Goal: Find specific page/section: Find specific page/section

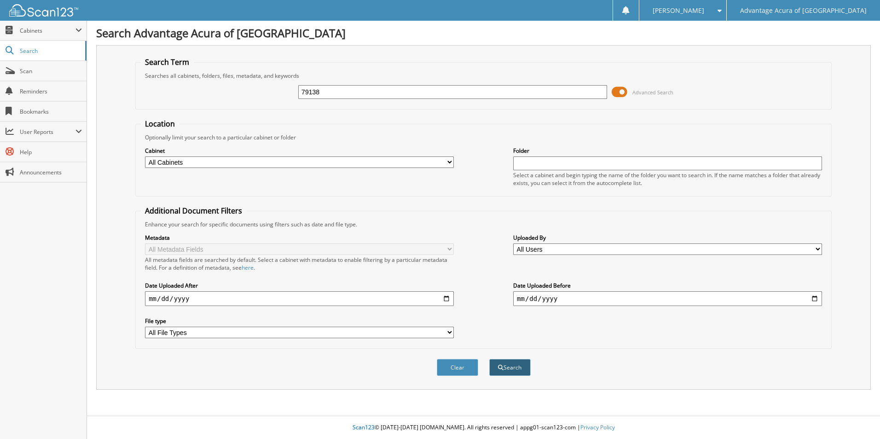
type input "79138"
click at [524, 372] on button "Search" at bounding box center [509, 367] width 41 height 17
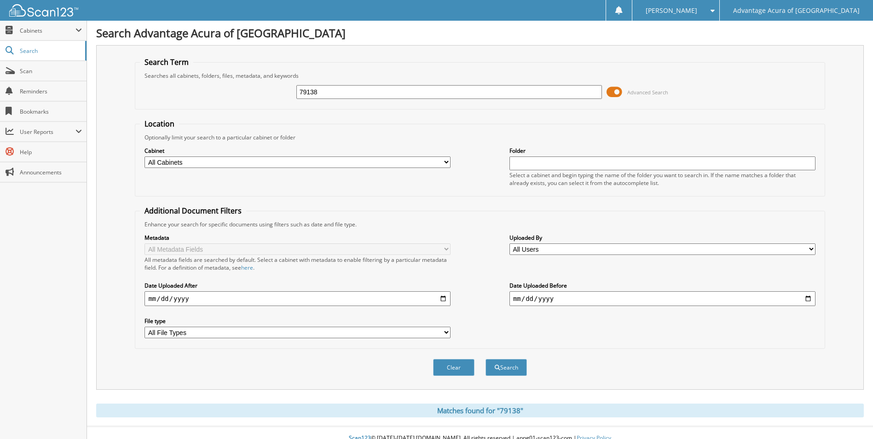
scroll to position [11, 0]
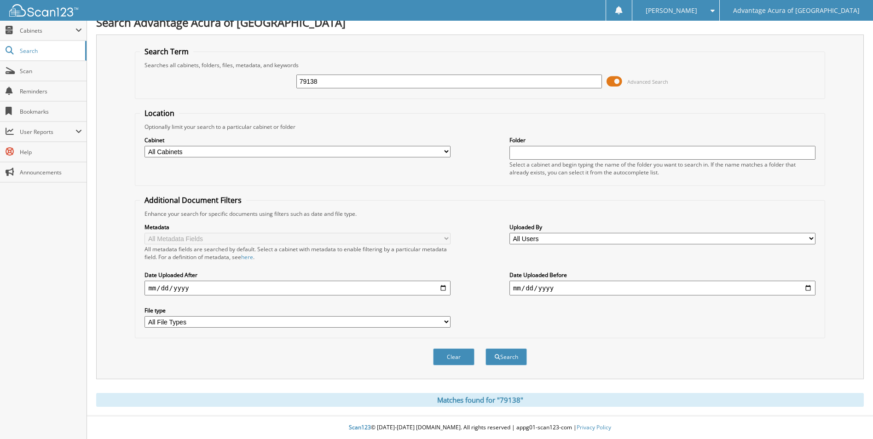
click at [446, 148] on select "All Cabinets PARTS SERVICE RO WE OWE Needs Filing" at bounding box center [298, 152] width 306 height 12
select select "36339"
click at [145, 146] on select "All Cabinets PARTS SERVICE RO WE OWE Needs Filing" at bounding box center [298, 152] width 306 height 12
click at [513, 355] on button "Search" at bounding box center [506, 356] width 41 height 17
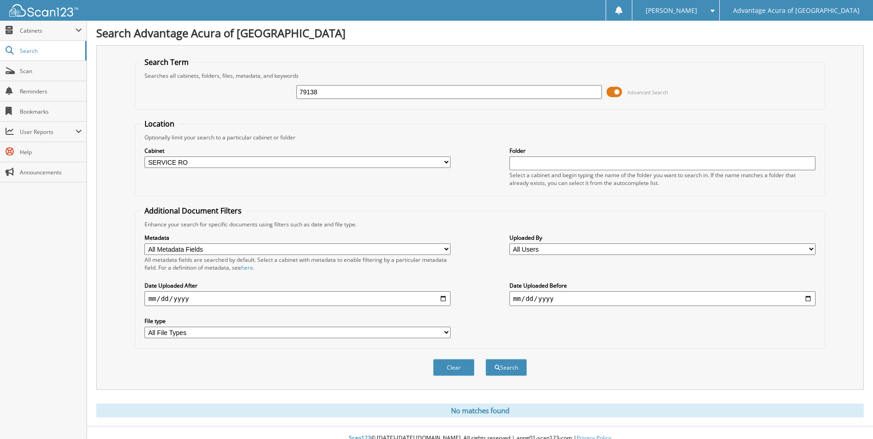
scroll to position [11, 0]
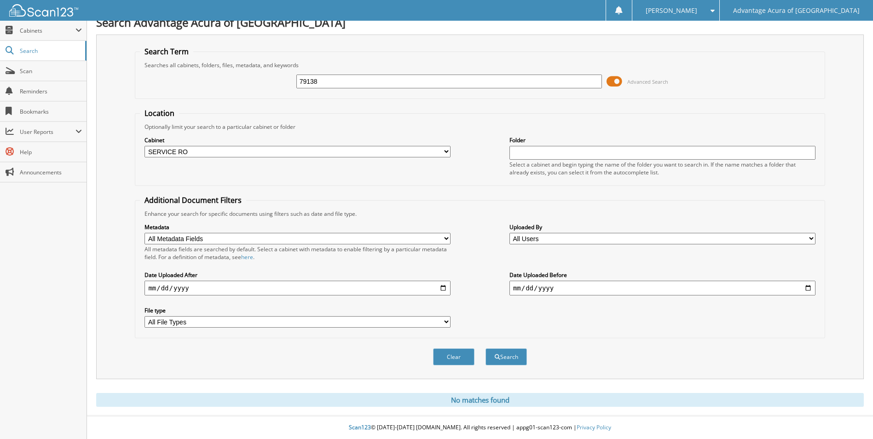
click at [452, 149] on div "Cabinet All Cabinets PARTS SERVICE RO WE OWE Needs Filing Folder" at bounding box center [480, 156] width 680 height 50
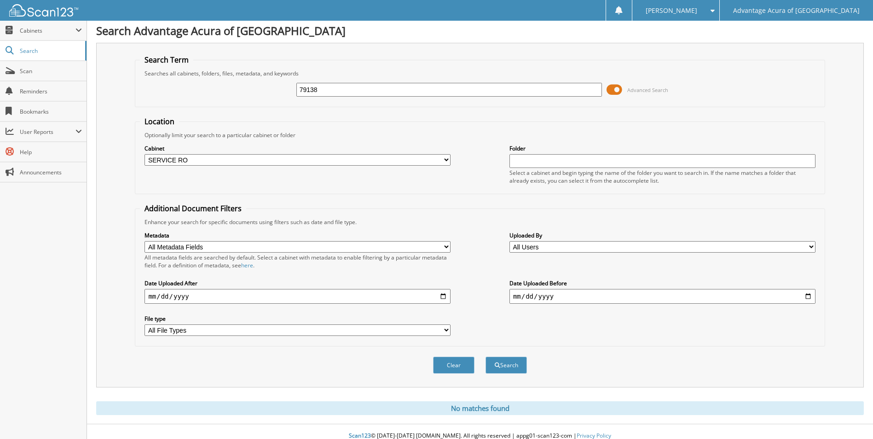
scroll to position [0, 0]
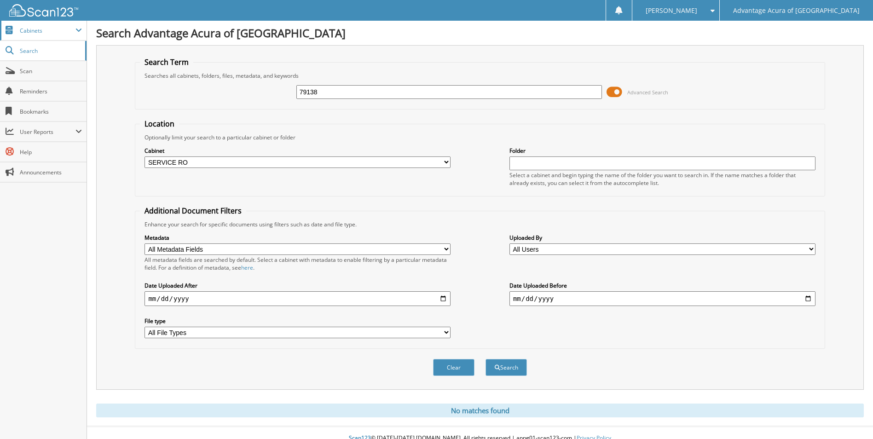
click at [39, 32] on span "Cabinets" at bounding box center [48, 31] width 56 height 8
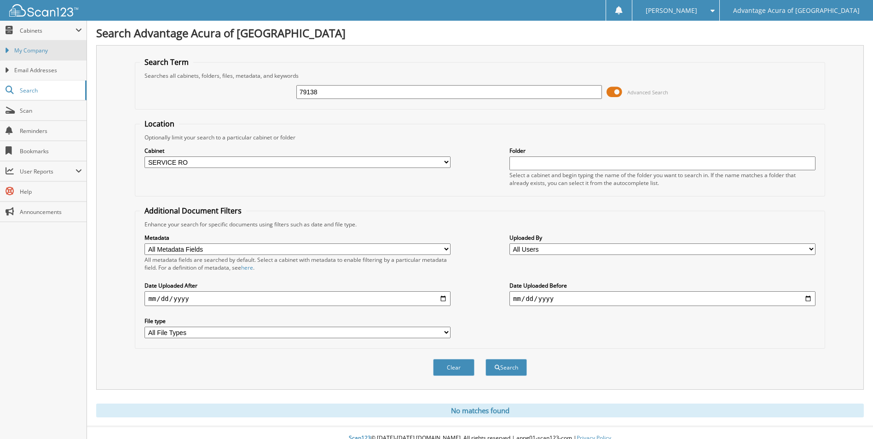
click at [70, 47] on span "My Company" at bounding box center [48, 50] width 68 height 8
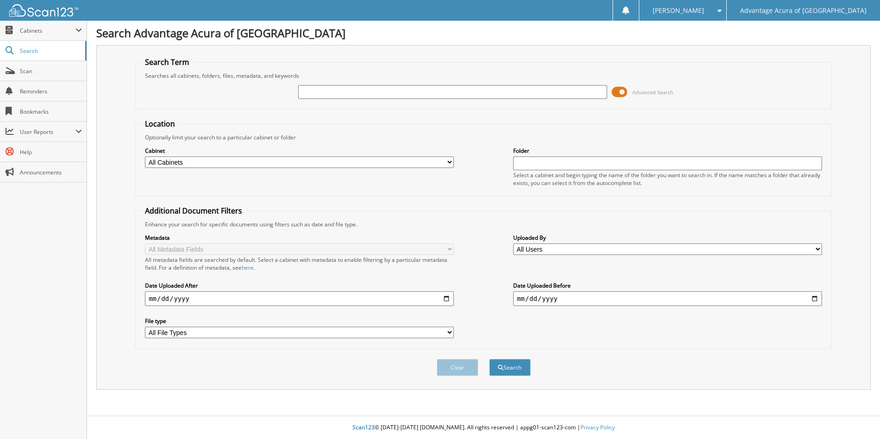
click at [412, 96] on input "text" at bounding box center [452, 92] width 309 height 14
type input "79138"
click at [518, 371] on button "Search" at bounding box center [509, 367] width 41 height 17
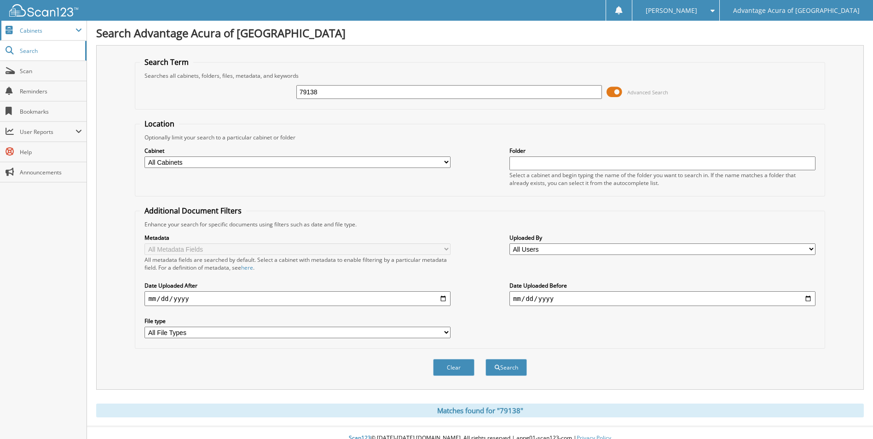
click at [56, 31] on span "Cabinets" at bounding box center [48, 31] width 56 height 8
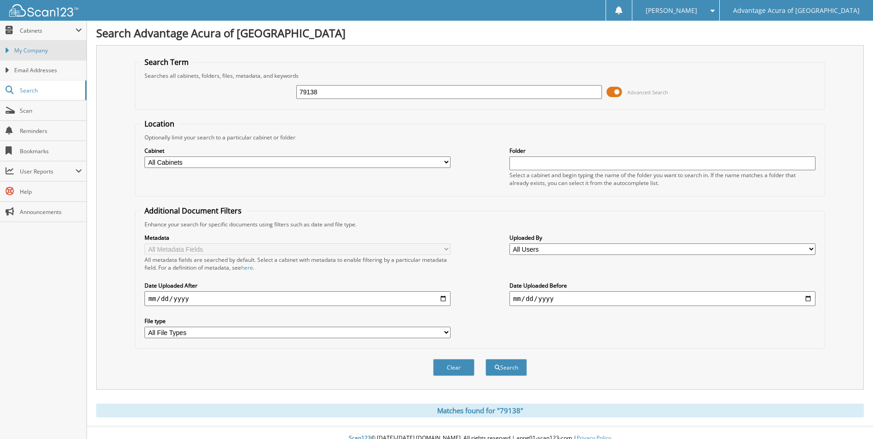
click at [50, 49] on span "My Company" at bounding box center [48, 50] width 68 height 8
